Goal: Communication & Community: Answer question/provide support

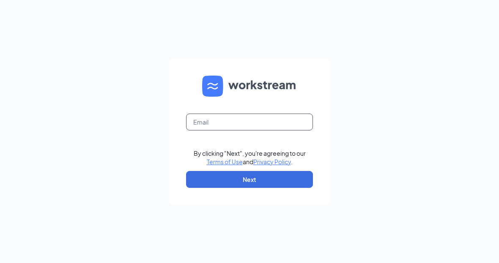
click at [249, 131] on input "text" at bounding box center [249, 122] width 127 height 17
type input "Tay"
type input "[PERSON_NAME][EMAIL_ADDRESS][PERSON_NAME][DOMAIN_NAME]"
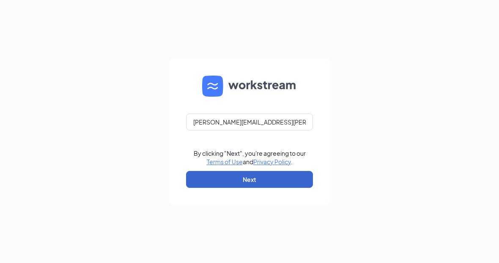
click at [197, 188] on button "Next" at bounding box center [249, 179] width 127 height 17
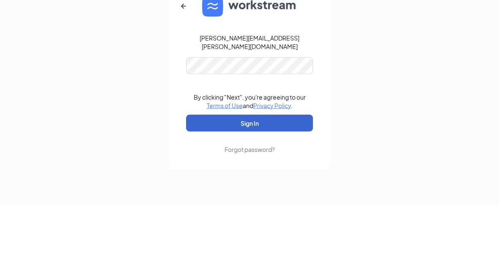
click at [249, 172] on button "Sign In" at bounding box center [249, 180] width 127 height 17
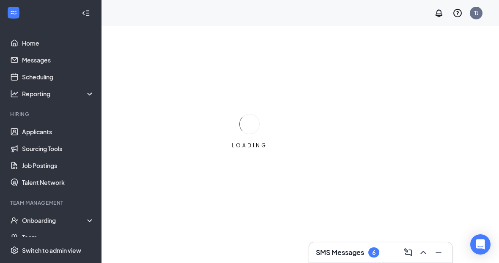
click at [345, 261] on div "SMS Messages 6" at bounding box center [380, 253] width 143 height 20
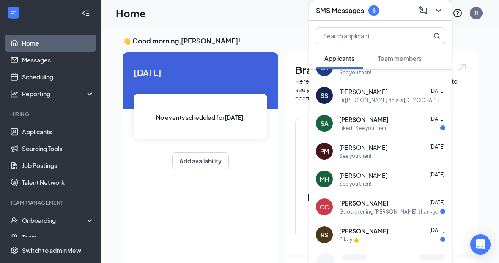
scroll to position [100, 0]
click at [349, 208] on div "Good evening [PERSON_NAME], thank you for extending me an offer to join your te…" at bounding box center [389, 211] width 101 height 7
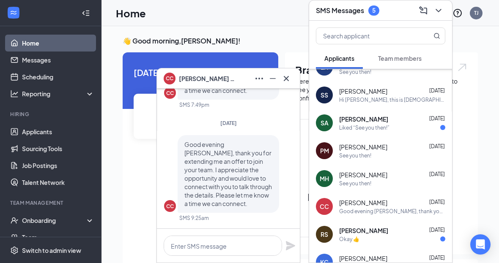
scroll to position [1, 0]
click at [194, 244] on textarea at bounding box center [223, 246] width 118 height 20
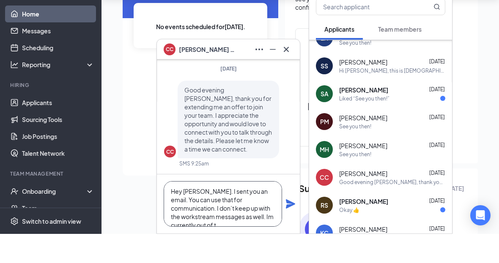
scroll to position [9, 0]
type textarea "Hey Cody. I sent you an email. You can use that for communication. I don’t keep…"
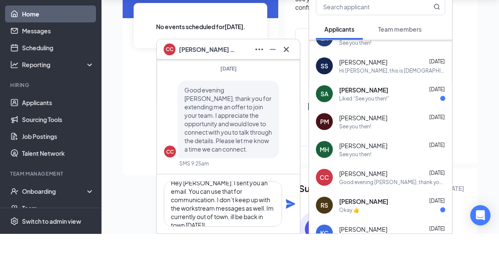
click at [288, 238] on icon "Plane" at bounding box center [290, 233] width 10 height 10
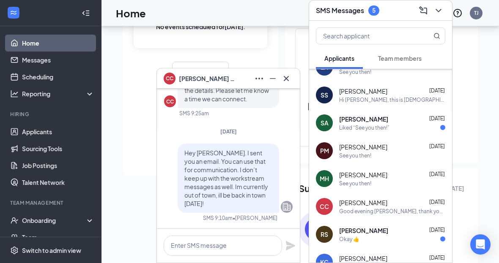
scroll to position [1, 0]
